Goal: Task Accomplishment & Management: Manage account settings

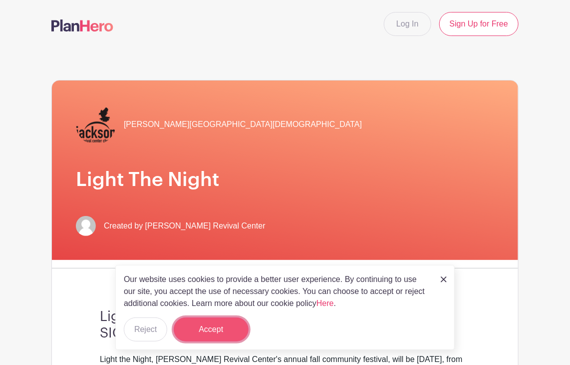
click at [207, 331] on button "Accept" at bounding box center [211, 329] width 75 height 24
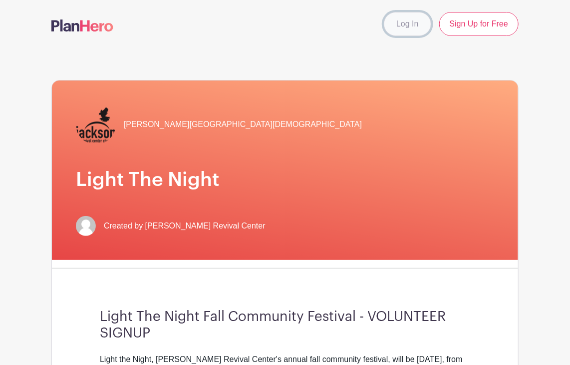
click at [403, 26] on link "Log In" at bounding box center [407, 24] width 47 height 24
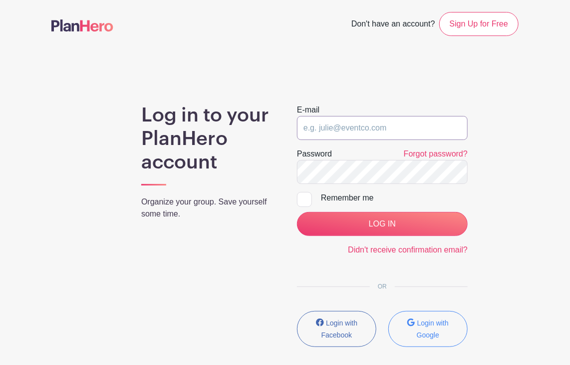
click at [318, 126] on input "email" at bounding box center [382, 128] width 171 height 24
type input "[EMAIL_ADDRESS][DOMAIN_NAME]"
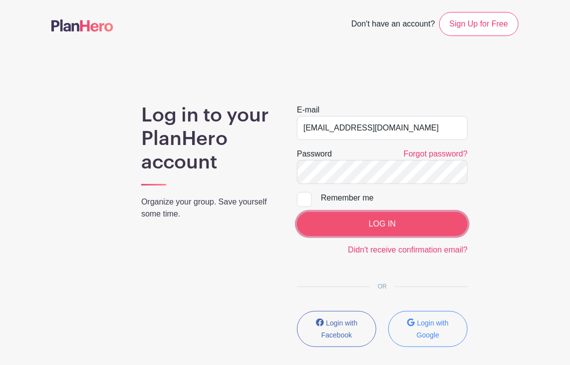
click at [383, 221] on input "LOG IN" at bounding box center [382, 224] width 171 height 24
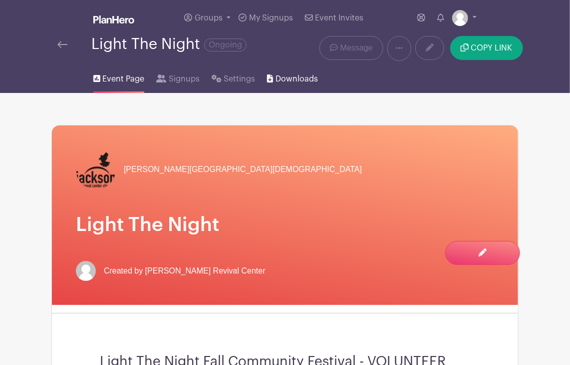
click at [273, 79] on link "Downloads" at bounding box center [292, 77] width 50 height 32
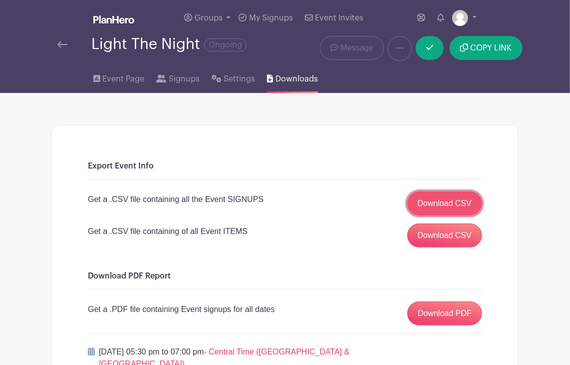
click at [454, 204] on link "Download CSV" at bounding box center [445, 203] width 75 height 24
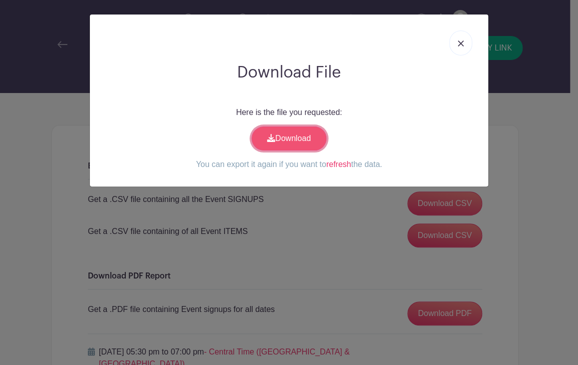
click at [292, 137] on link "Download" at bounding box center [289, 138] width 75 height 24
click at [458, 42] on img at bounding box center [461, 43] width 6 height 6
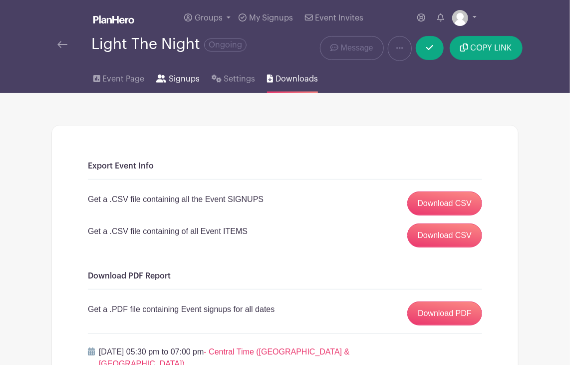
click at [171, 80] on span "Signups" at bounding box center [184, 79] width 31 height 12
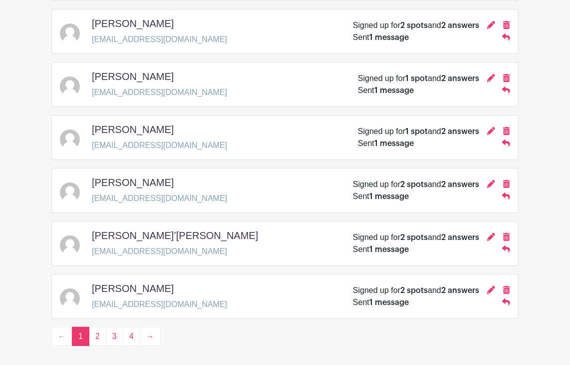
scroll to position [1449, 0]
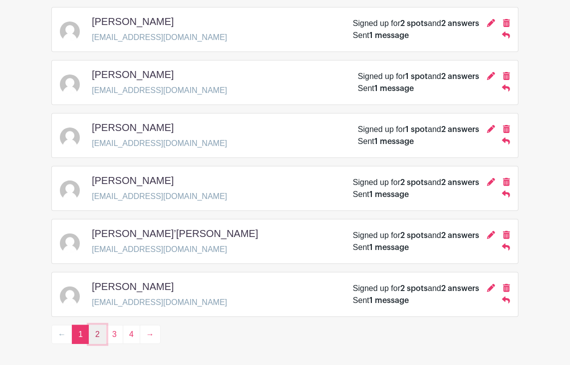
click at [94, 325] on link "2" at bounding box center [97, 334] width 17 height 19
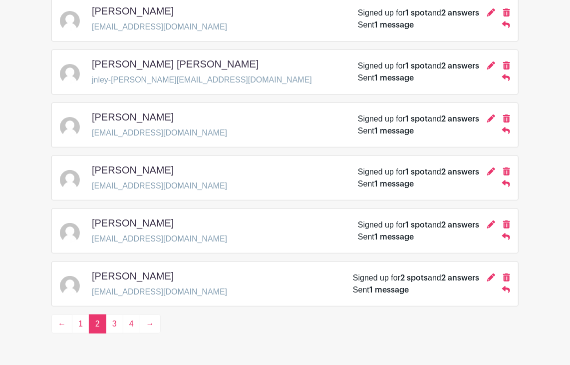
scroll to position [1473, 0]
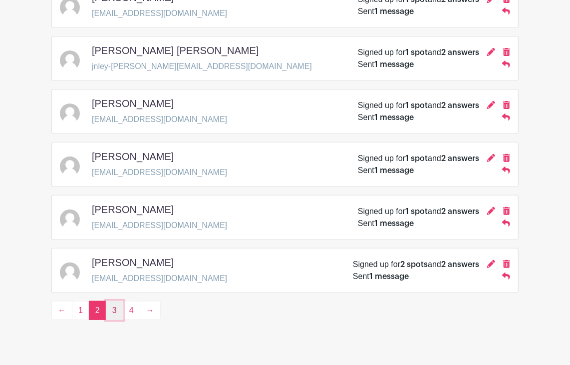
click at [115, 301] on link "3" at bounding box center [114, 310] width 17 height 19
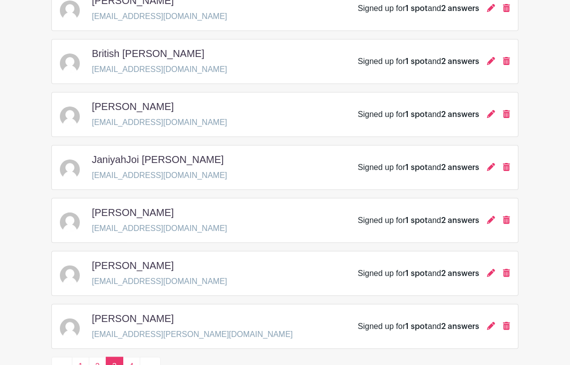
scroll to position [1473, 0]
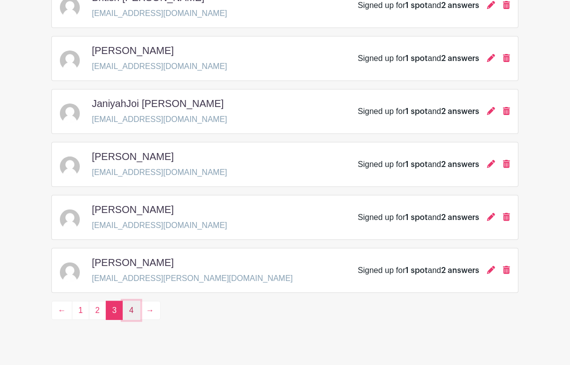
click at [129, 301] on link "4" at bounding box center [131, 310] width 17 height 19
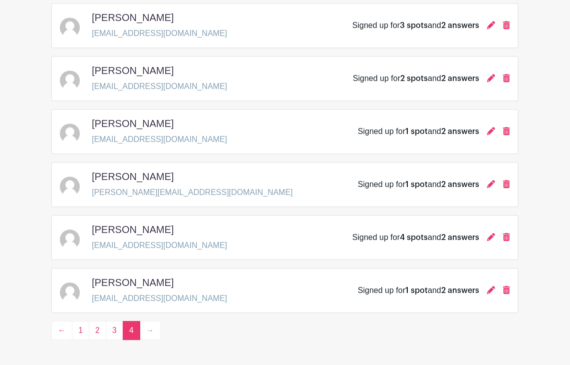
scroll to position [1050, 0]
